Goal: Task Accomplishment & Management: Use online tool/utility

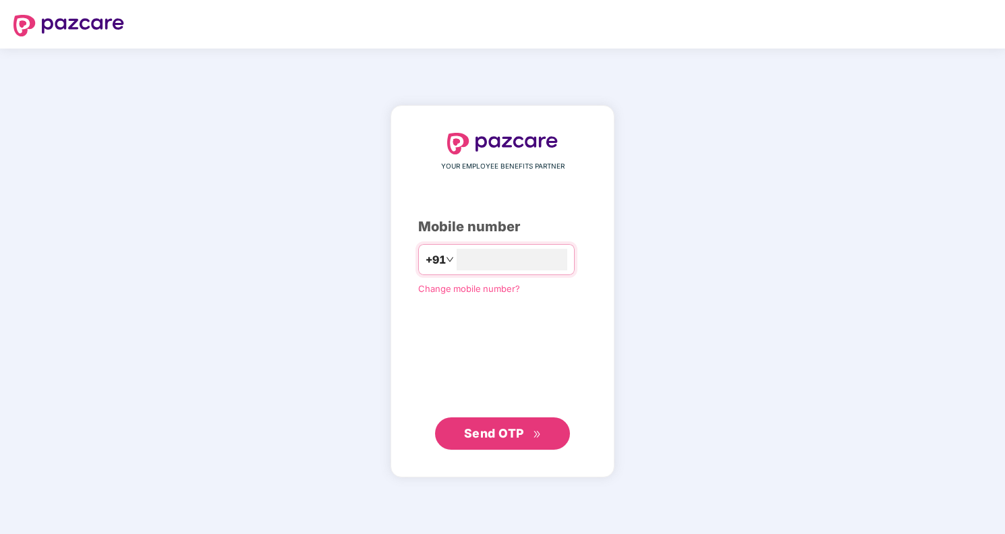
type input "**********"
click at [511, 432] on span "Send OTP" at bounding box center [494, 432] width 60 height 14
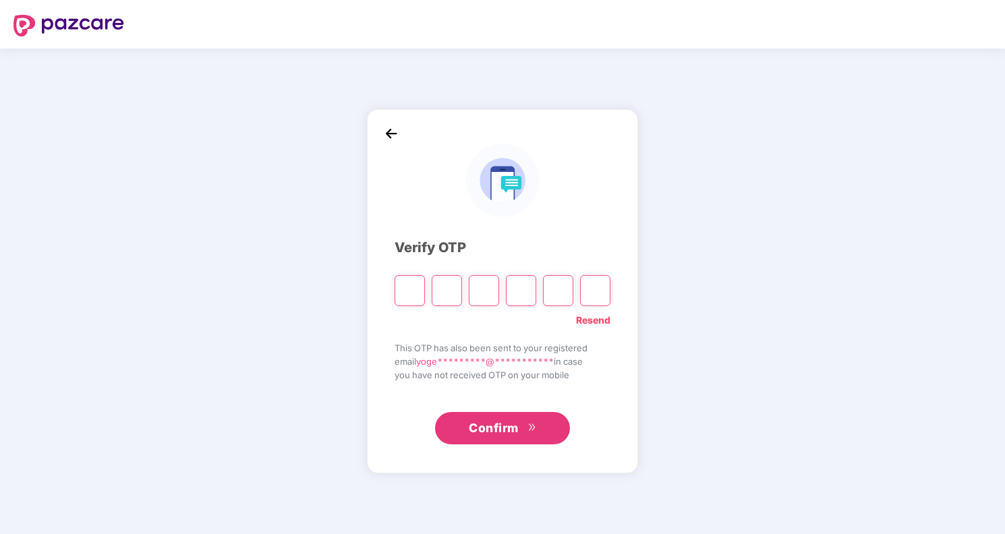
type input "*"
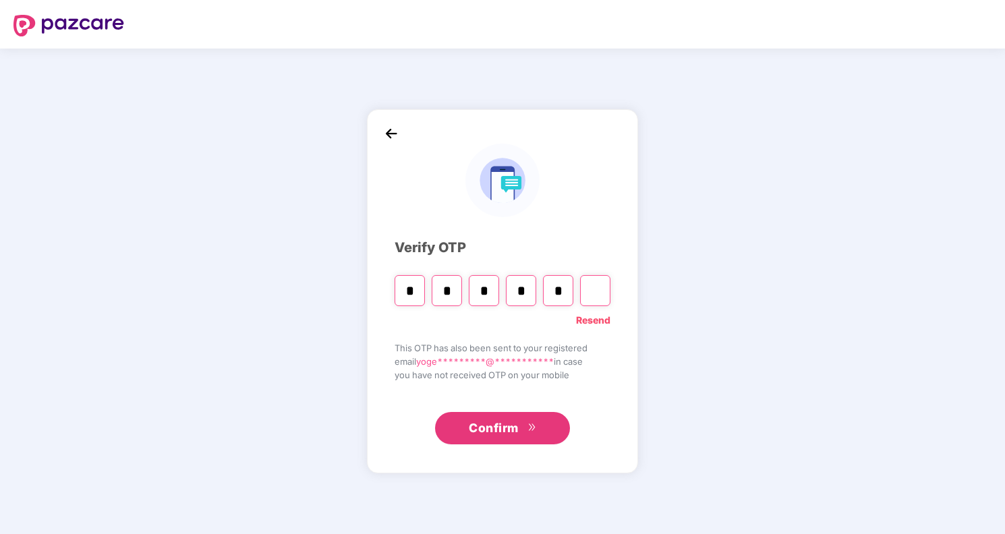
type input "*"
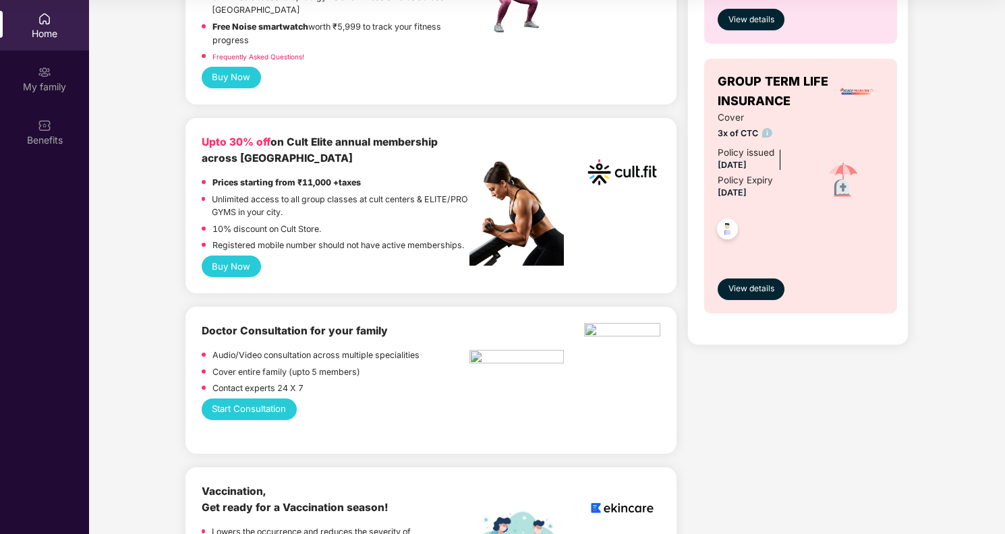
scroll to position [355, 0]
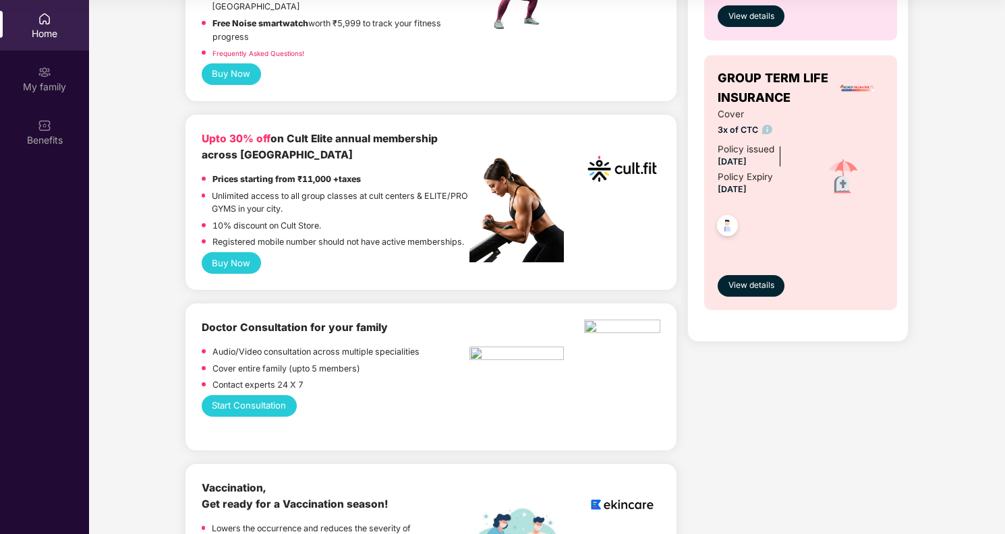
click at [719, 223] on img at bounding box center [727, 227] width 33 height 33
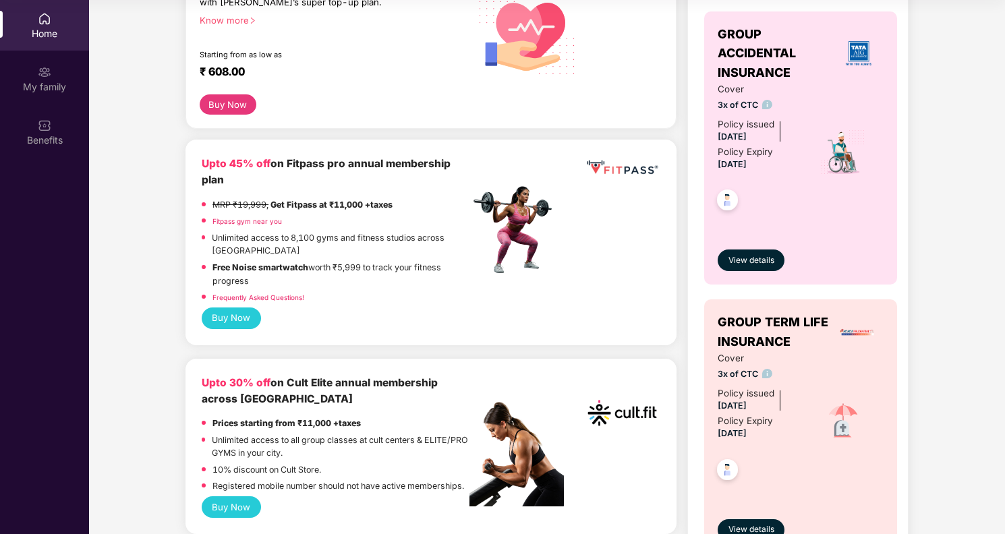
scroll to position [0, 0]
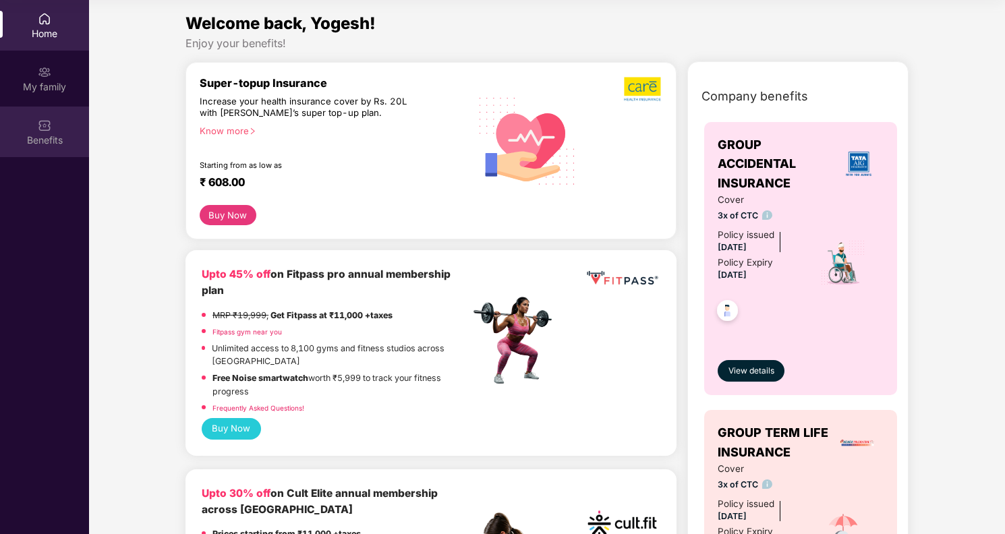
click at [49, 138] on div "Benefits" at bounding box center [44, 140] width 89 height 13
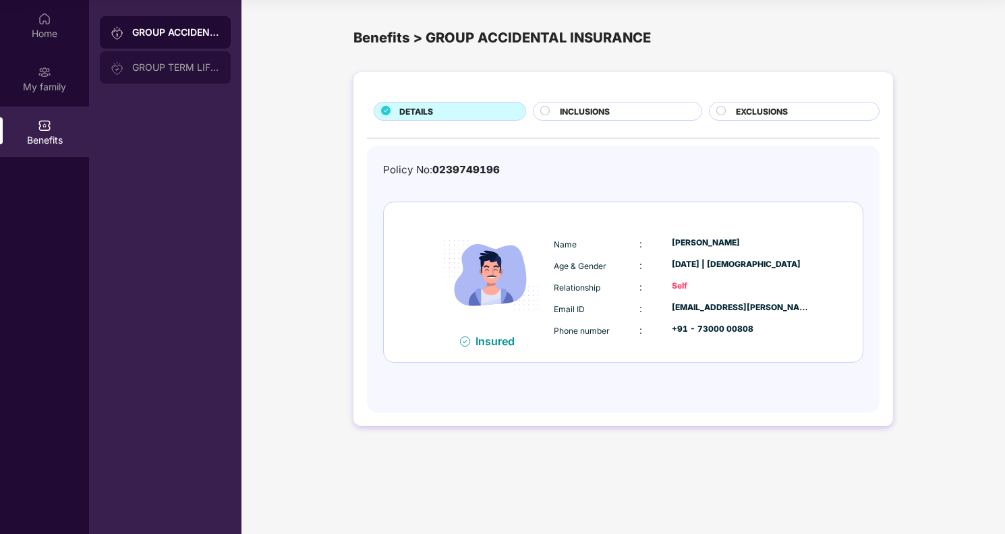
click at [168, 70] on div "GROUP TERM LIFE INSURANCE" at bounding box center [176, 67] width 88 height 11
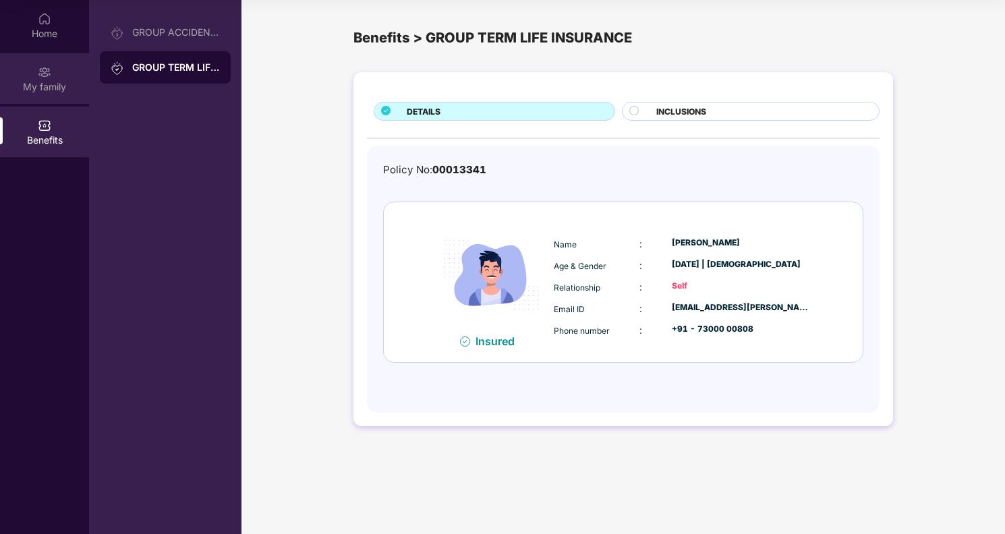
click at [59, 89] on div "My family" at bounding box center [44, 86] width 89 height 13
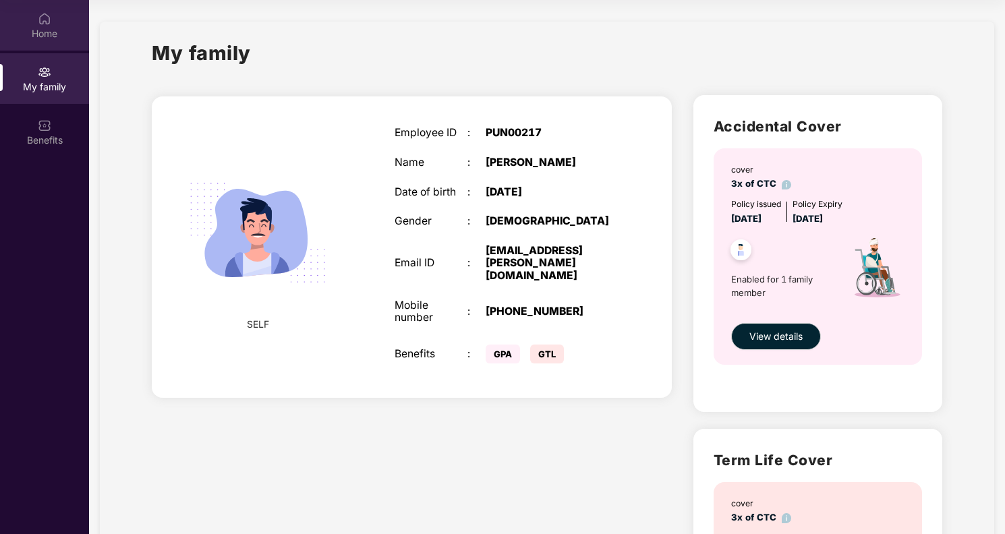
click at [49, 25] on div "Home" at bounding box center [44, 25] width 89 height 51
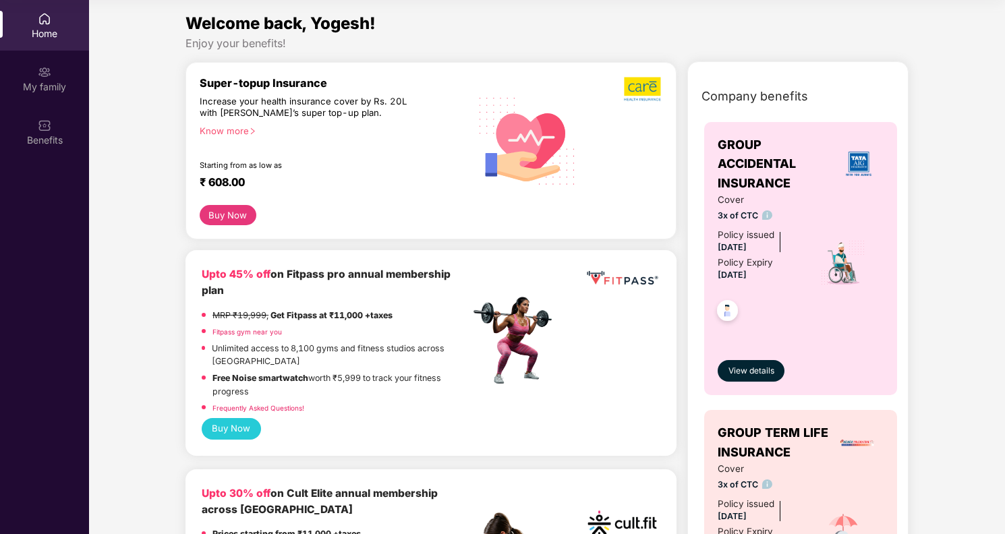
click at [236, 129] on div "Know more" at bounding box center [331, 129] width 262 height 9
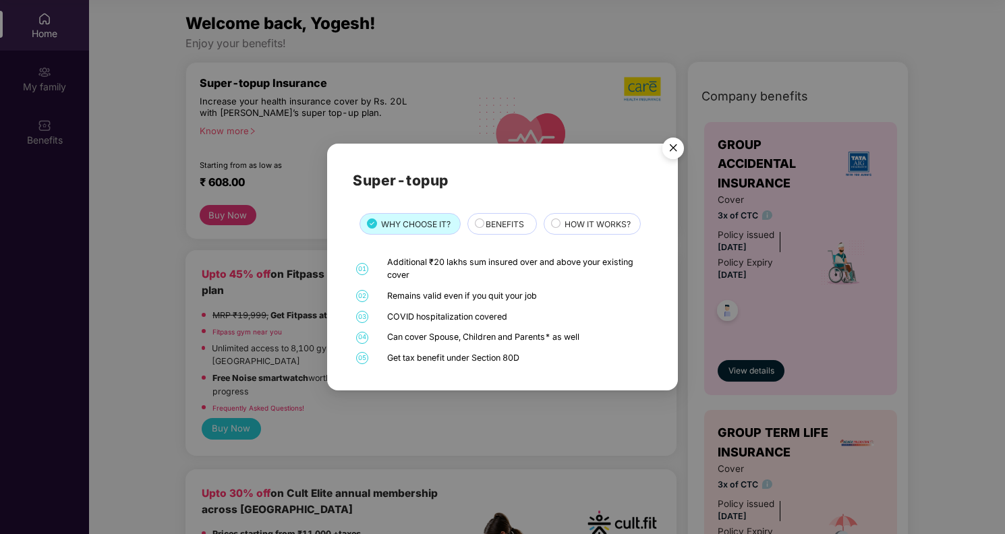
click at [674, 139] on img "Close" at bounding box center [673, 150] width 38 height 38
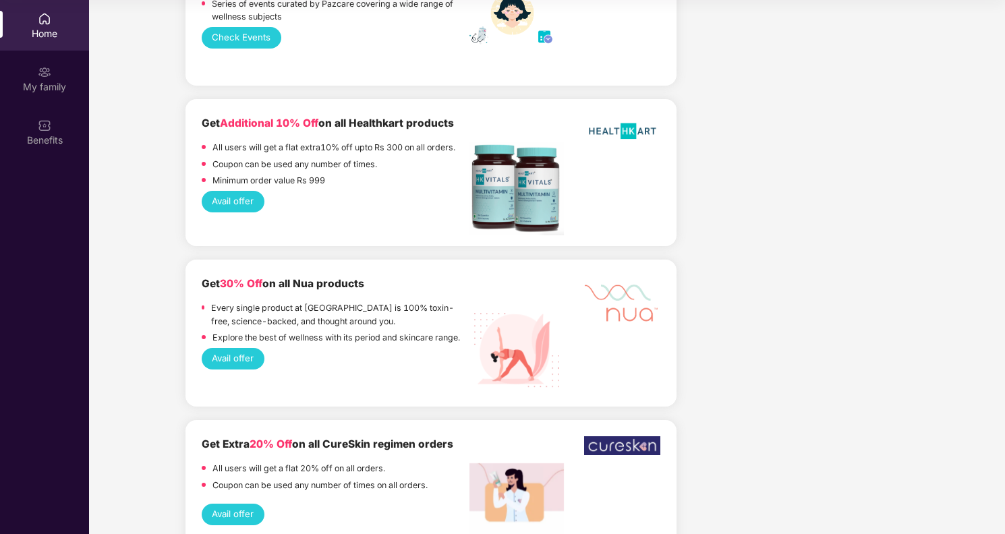
scroll to position [2334, 0]
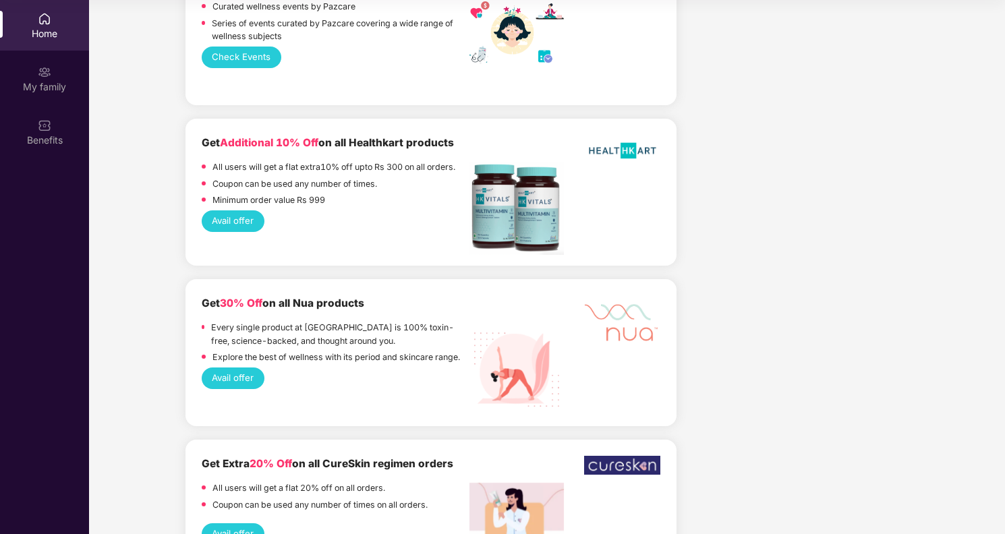
click at [245, 210] on button "Avail offer" at bounding box center [233, 221] width 62 height 22
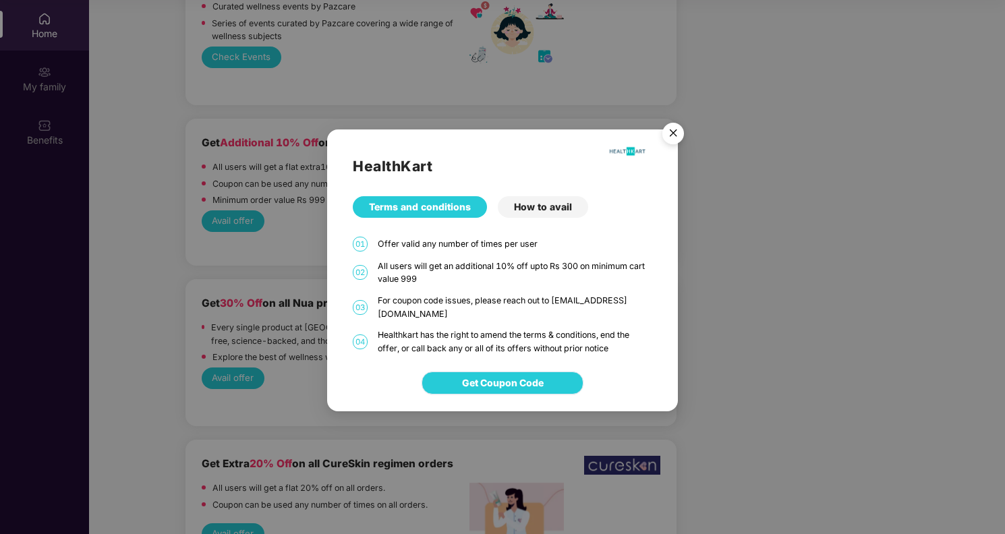
click at [514, 376] on span "Get Coupon Code" at bounding box center [503, 383] width 82 height 15
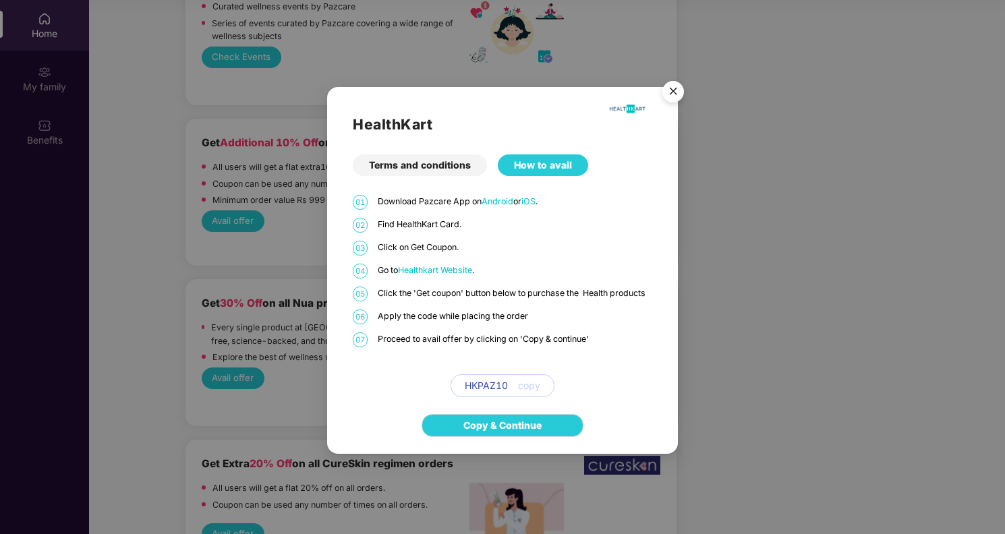
click at [529, 383] on span "copy" at bounding box center [529, 385] width 22 height 15
click at [677, 88] on img "Close" at bounding box center [673, 94] width 38 height 38
